Goal: Check status: Check status

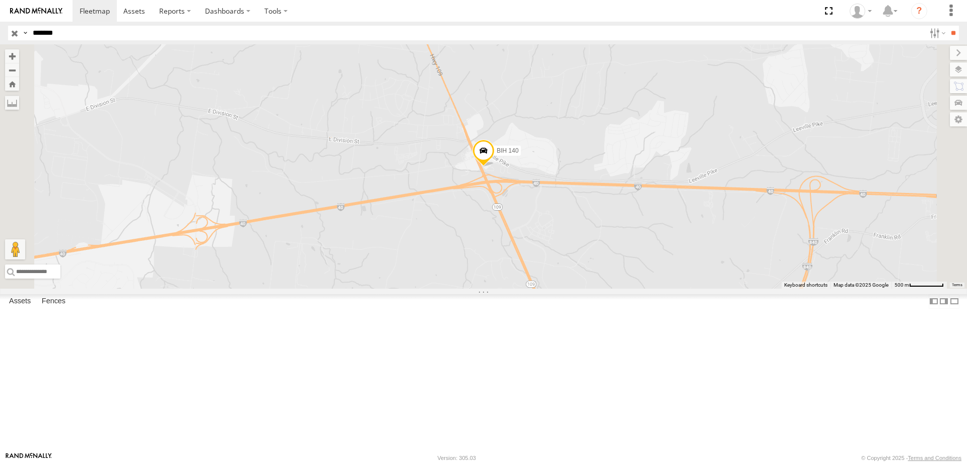
click at [11, 29] on input "button" at bounding box center [14, 33] width 13 height 15
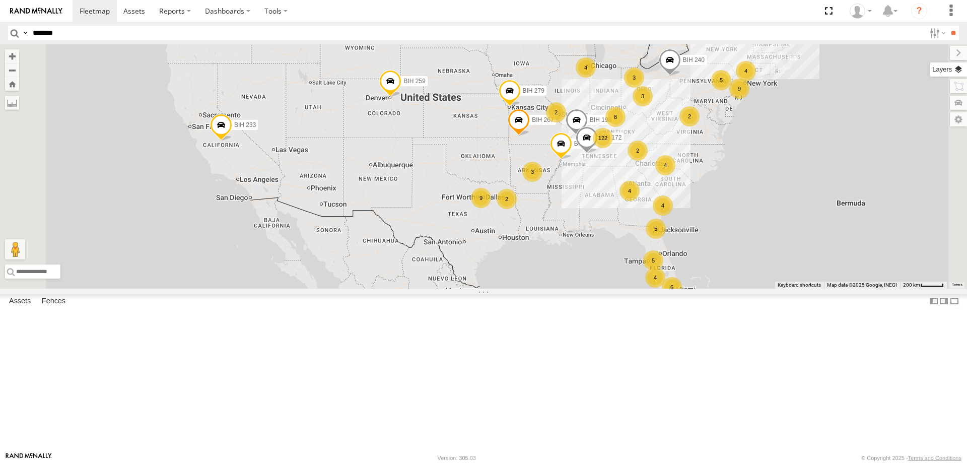
click at [956, 70] on label at bounding box center [948, 69] width 37 height 14
click at [0, 0] on label at bounding box center [0, 0] width 0 height 0
click at [0, 0] on span "Satellite + Roadmap" at bounding box center [0, 0] width 0 height 0
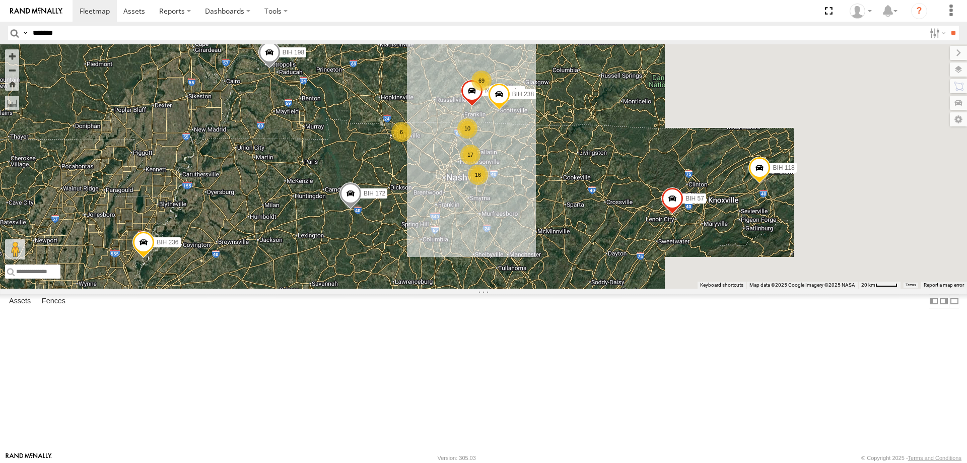
drag, startPoint x: 815, startPoint y: 178, endPoint x: 631, endPoint y: 211, distance: 187.2
click at [631, 211] on div "BIH 198 [GEOGRAPHIC_DATA] 279 [GEOGRAPHIC_DATA] 236 [GEOGRAPHIC_DATA] 267 [GEOG…" at bounding box center [483, 166] width 967 height 244
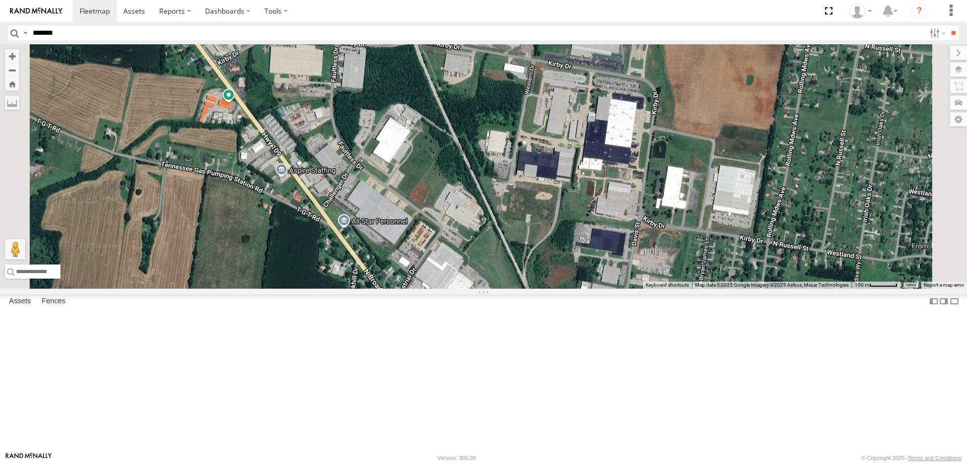
drag, startPoint x: 545, startPoint y: 213, endPoint x: 594, endPoint y: 339, distance: 135.5
click at [594, 289] on div "[GEOGRAPHIC_DATA] 198 [GEOGRAPHIC_DATA] 279 [GEOGRAPHIC_DATA] 236 [GEOGRAPHIC_D…" at bounding box center [483, 166] width 967 height 244
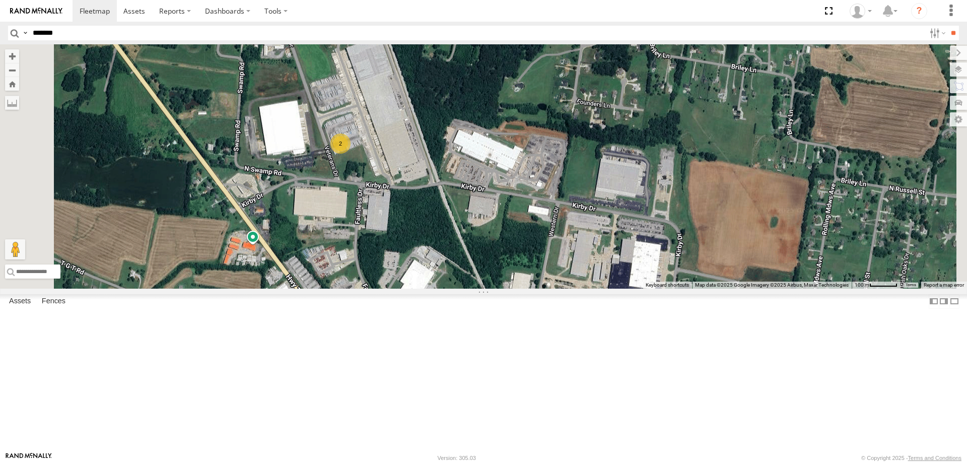
drag, startPoint x: 524, startPoint y: 202, endPoint x: 549, endPoint y: 346, distance: 146.2
click at [549, 289] on div "BIH 198 [GEOGRAPHIC_DATA] 279 [GEOGRAPHIC_DATA] 236 [GEOGRAPHIC_DATA] 267 [GEOG…" at bounding box center [483, 166] width 967 height 244
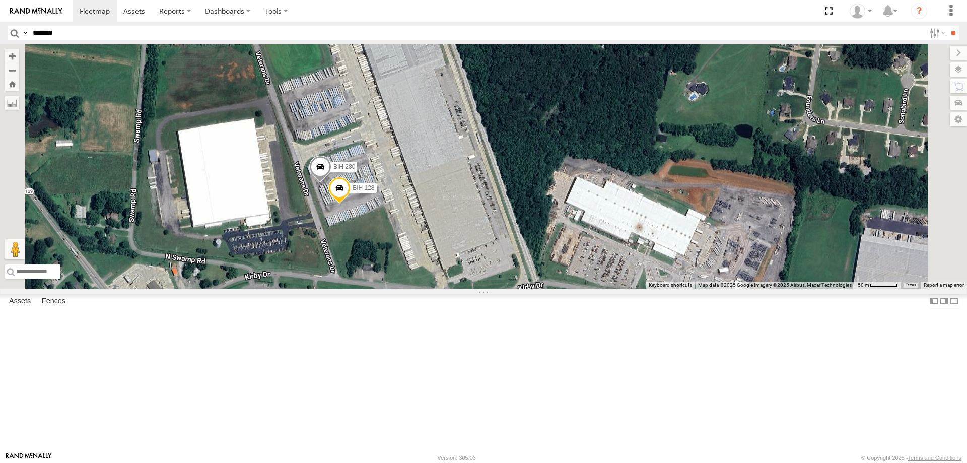
drag, startPoint x: 575, startPoint y: 237, endPoint x: 436, endPoint y: 421, distance: 230.2
click at [578, 289] on div "[GEOGRAPHIC_DATA] 198 [GEOGRAPHIC_DATA] 279 [GEOGRAPHIC_DATA] 236 [GEOGRAPHIC_D…" at bounding box center [483, 166] width 967 height 244
